Goal: Find specific page/section: Find specific page/section

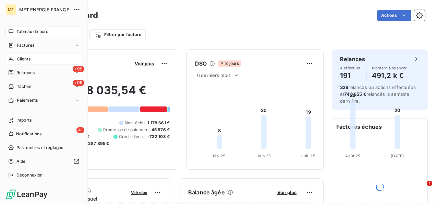
click at [19, 61] on span "Clients" at bounding box center [24, 59] width 14 height 6
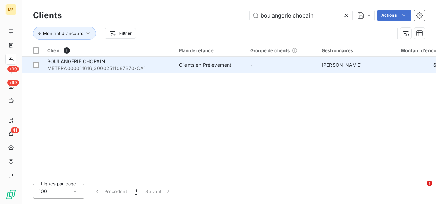
type input "boulangerie chopain"
click at [200, 66] on div "Clients en Prélèvement" at bounding box center [205, 64] width 52 height 7
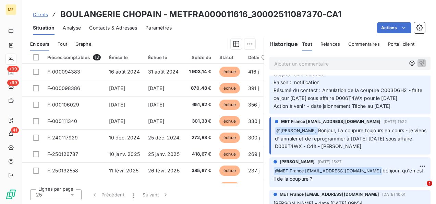
scroll to position [172, 0]
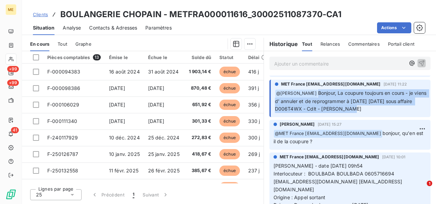
drag, startPoint x: 374, startPoint y: 108, endPoint x: 308, endPoint y: 91, distance: 68.5
click at [308, 91] on p "﻿ @ [PERSON_NAME] Bonjour, La coupure toujours en cours - je viens d' annuler e…" at bounding box center [351, 101] width 152 height 24
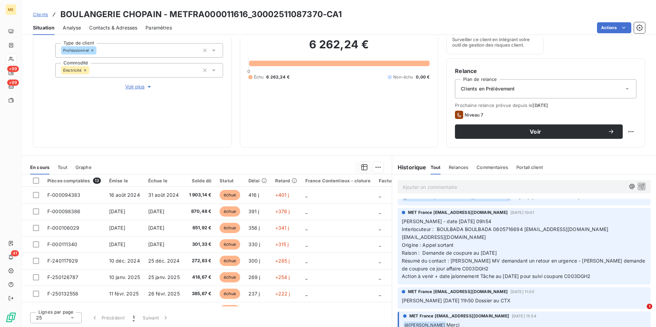
scroll to position [272, 0]
